Goal: Task Accomplishment & Management: Manage account settings

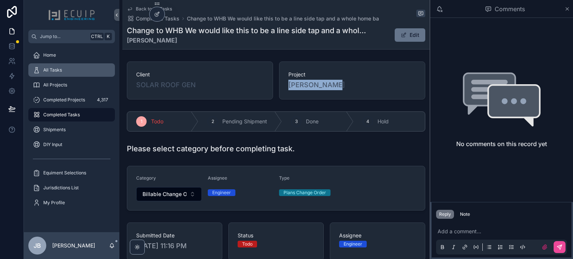
click at [50, 67] on span "All Tasks" at bounding box center [52, 70] width 19 height 6
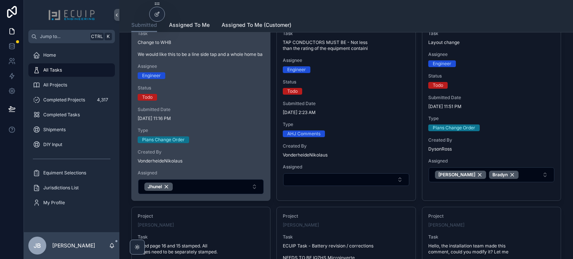
scroll to position [485, 0]
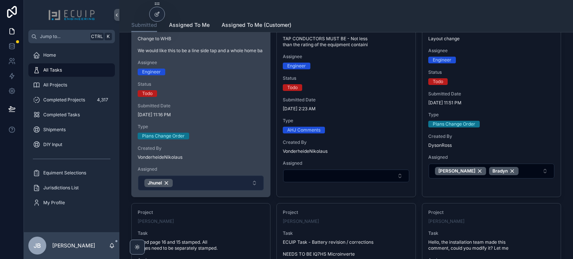
click at [208, 189] on button "Jhunel" at bounding box center [201, 183] width 126 height 15
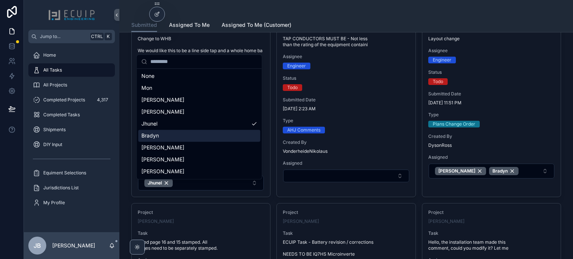
click at [169, 137] on div "Bradyn" at bounding box center [199, 136] width 122 height 12
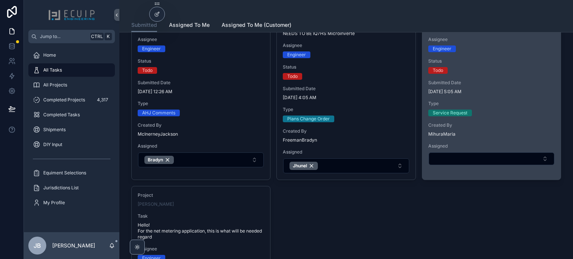
scroll to position [671, 0]
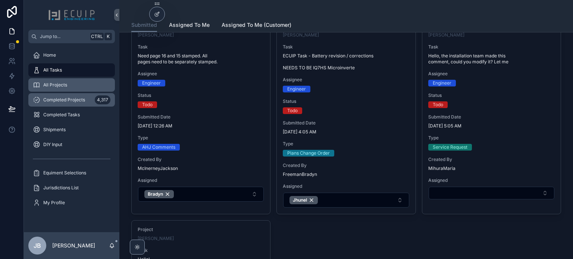
drag, startPoint x: 54, startPoint y: 88, endPoint x: 103, endPoint y: 94, distance: 49.3
click at [54, 88] on span "All Projects" at bounding box center [55, 85] width 24 height 6
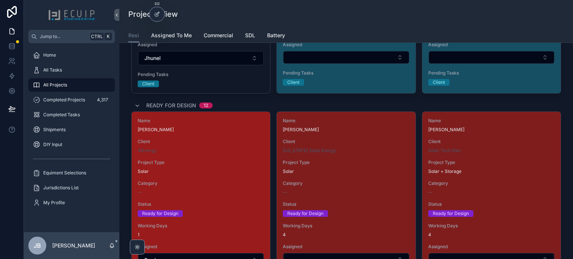
scroll to position [410, 0]
